Goal: Task Accomplishment & Management: Use online tool/utility

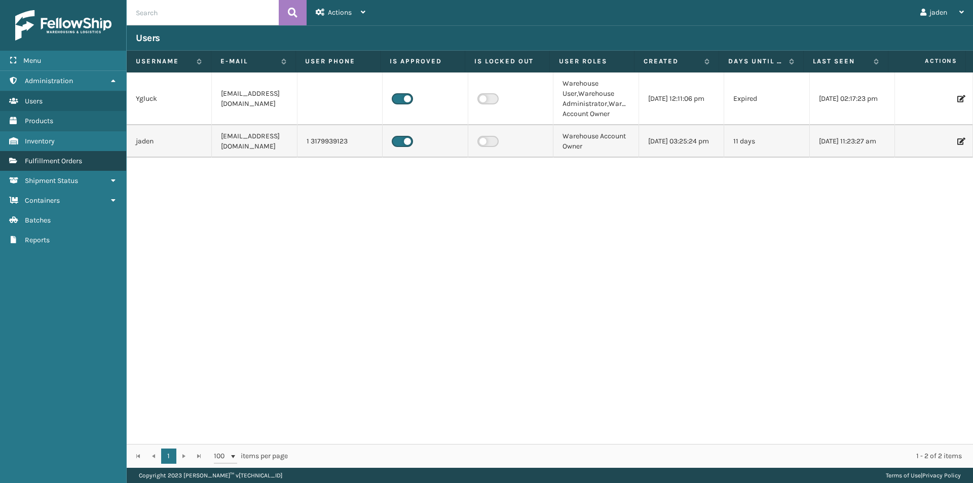
click at [32, 160] on span "Fulfillment Orders" at bounding box center [53, 161] width 57 height 9
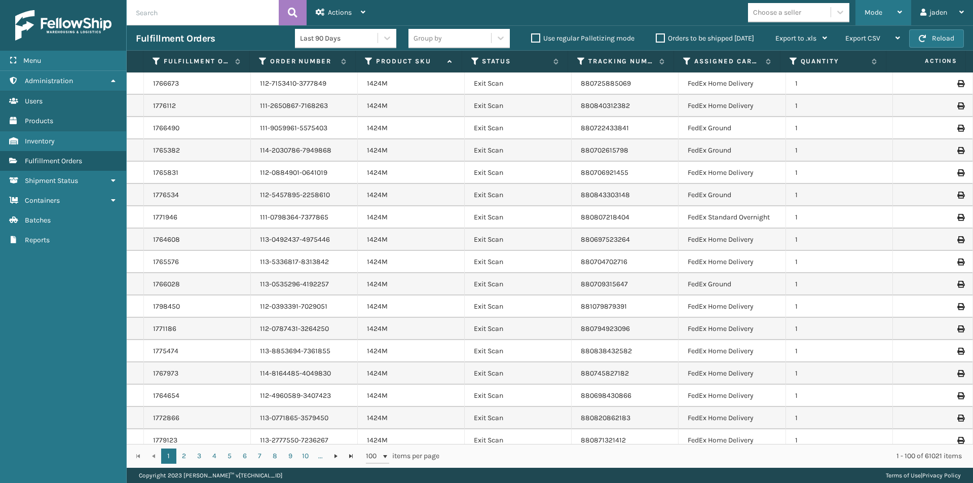
click at [871, 17] on div "Mode" at bounding box center [884, 12] width 38 height 25
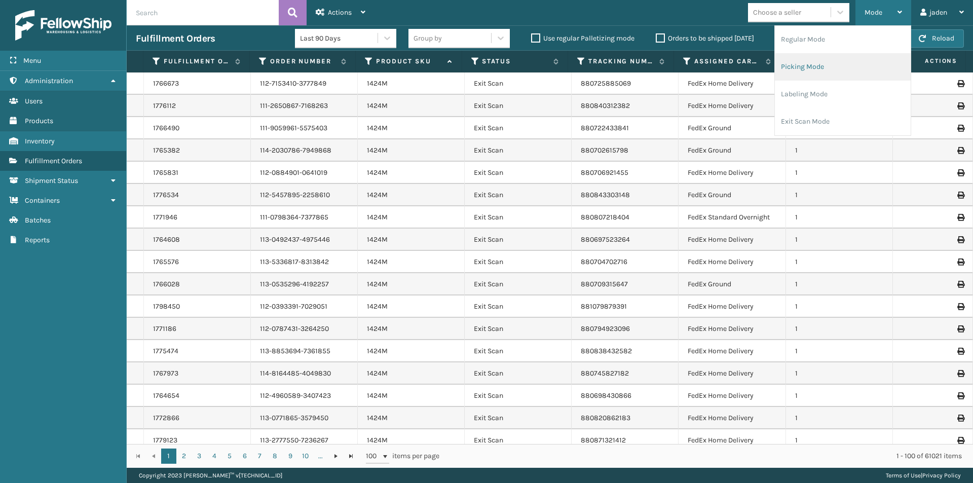
click at [837, 65] on li "Picking Mode" at bounding box center [843, 66] width 136 height 27
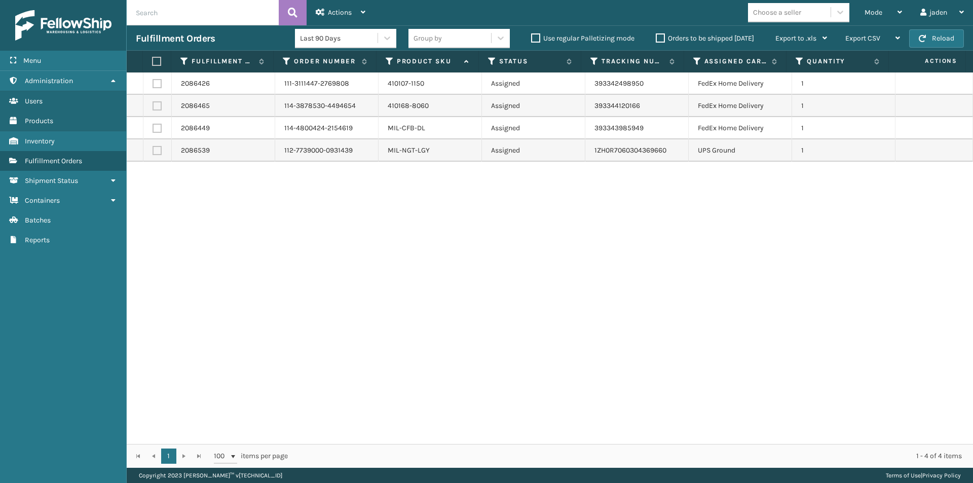
click at [154, 131] on label at bounding box center [157, 128] width 9 height 9
click at [153, 130] on input "checkbox" at bounding box center [153, 127] width 1 height 7
checkbox input "true"
click at [160, 106] on label at bounding box center [157, 105] width 9 height 9
click at [153, 106] on input "checkbox" at bounding box center [153, 104] width 1 height 7
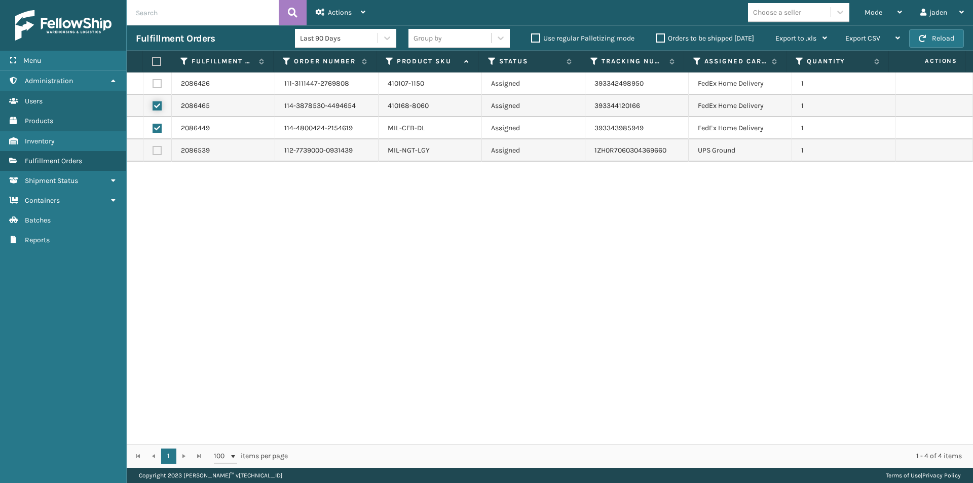
checkbox input "true"
click at [159, 83] on label at bounding box center [157, 83] width 9 height 9
click at [153, 83] on input "checkbox" at bounding box center [153, 82] width 1 height 7
checkbox input "true"
click at [158, 59] on label at bounding box center [155, 61] width 7 height 9
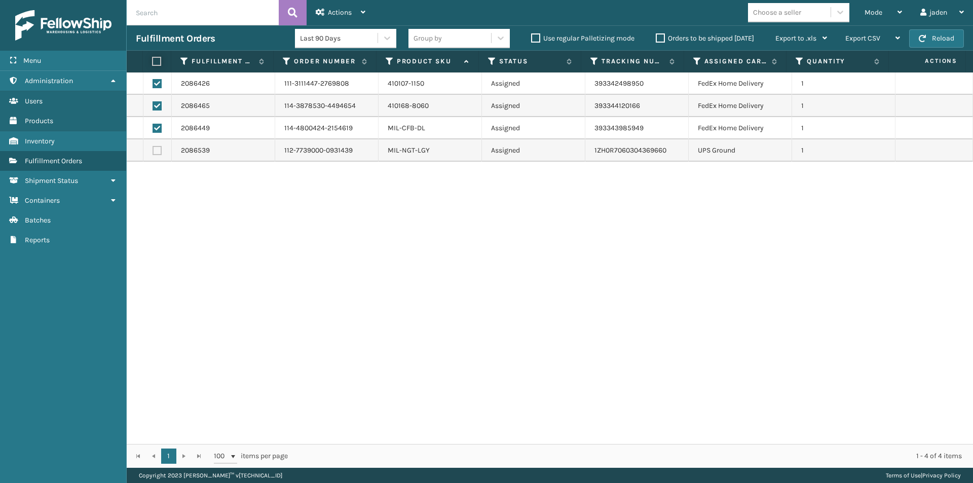
click at [153, 59] on input "checkbox" at bounding box center [152, 61] width 1 height 7
checkbox input "true"
click at [339, 8] on span "Actions" at bounding box center [340, 12] width 24 height 9
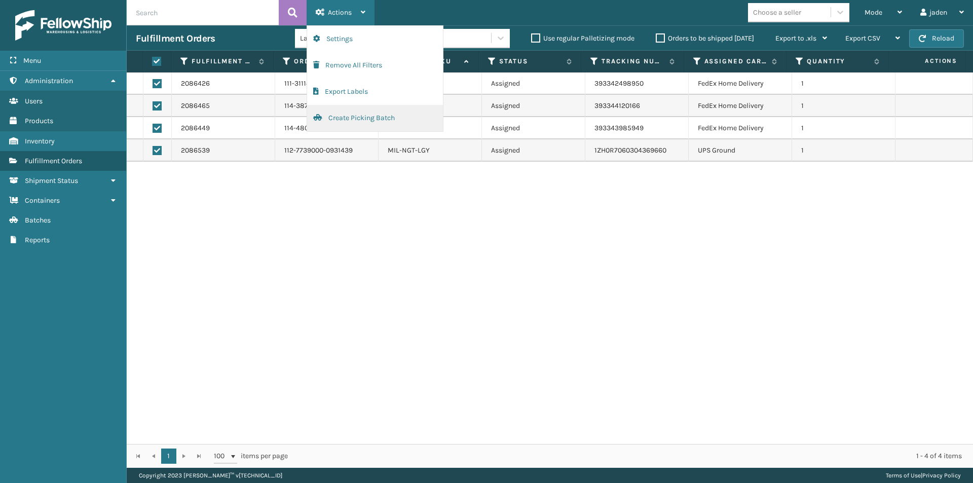
click at [336, 116] on button "Create Picking Batch" at bounding box center [375, 118] width 136 height 26
